Goal: Transaction & Acquisition: Purchase product/service

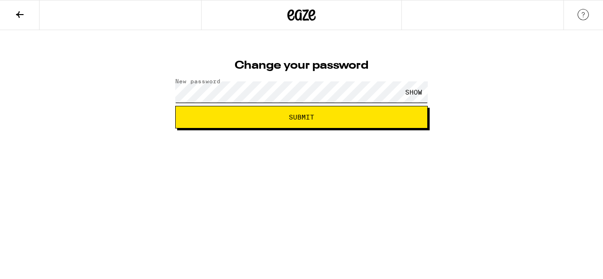
click at [175, 106] on button "Submit" at bounding box center [301, 117] width 252 height 23
